Goal: Check status: Check status

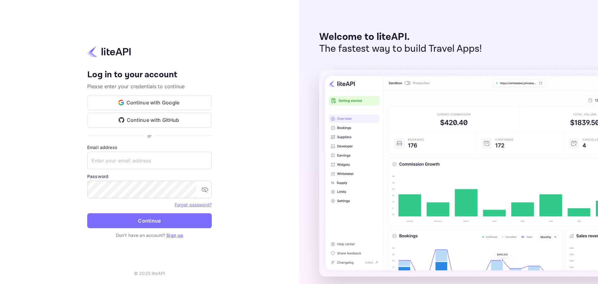
type input "[PERSON_NAME][EMAIL_ADDRESS][DOMAIN_NAME]"
click at [161, 223] on button "Continue" at bounding box center [149, 220] width 125 height 15
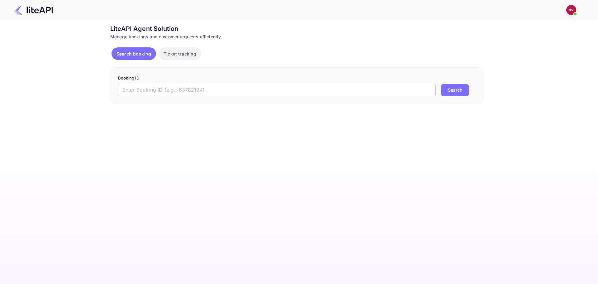
click at [223, 90] on input "text" at bounding box center [277, 90] width 318 height 12
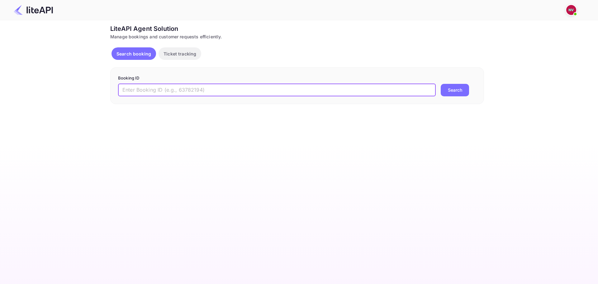
paste input "ypCLpGNXR"
type input "ypCLpGNXR"
click at [461, 92] on button "Search" at bounding box center [455, 90] width 28 height 12
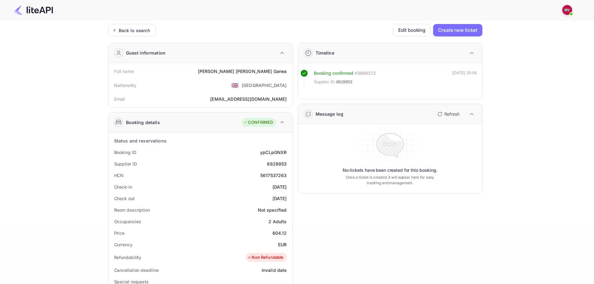
click at [277, 166] on div "8828853" at bounding box center [277, 164] width 20 height 7
copy div "8828853"
